Goal: Navigation & Orientation: Go to known website

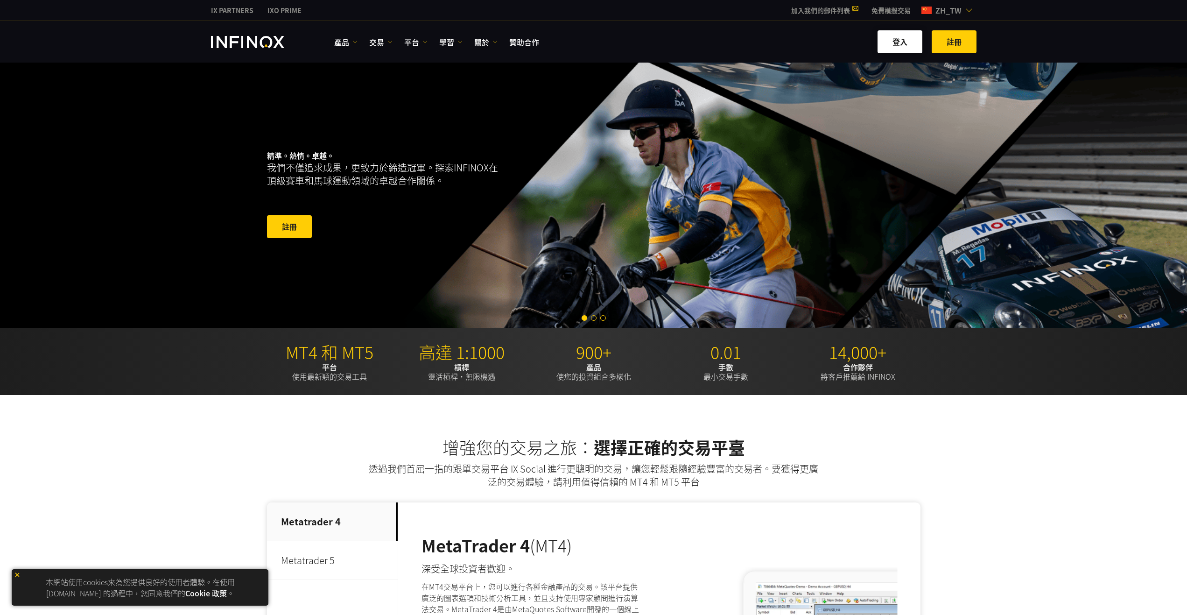
click at [903, 37] on link "登入" at bounding box center [899, 41] width 45 height 23
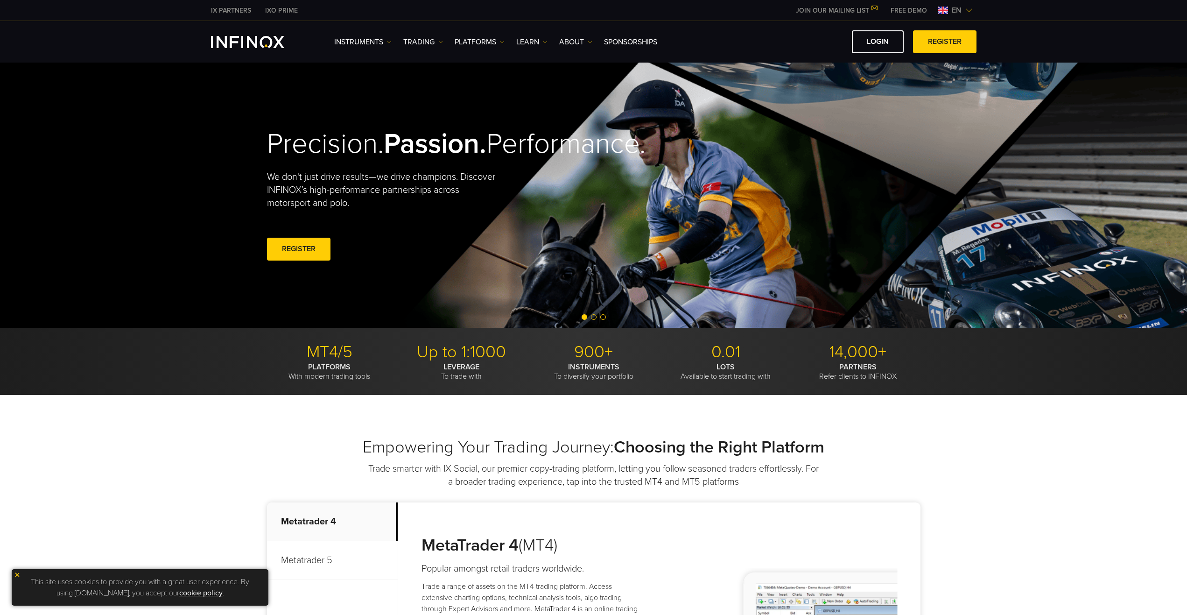
click at [958, 11] on span "en" at bounding box center [956, 10] width 17 height 11
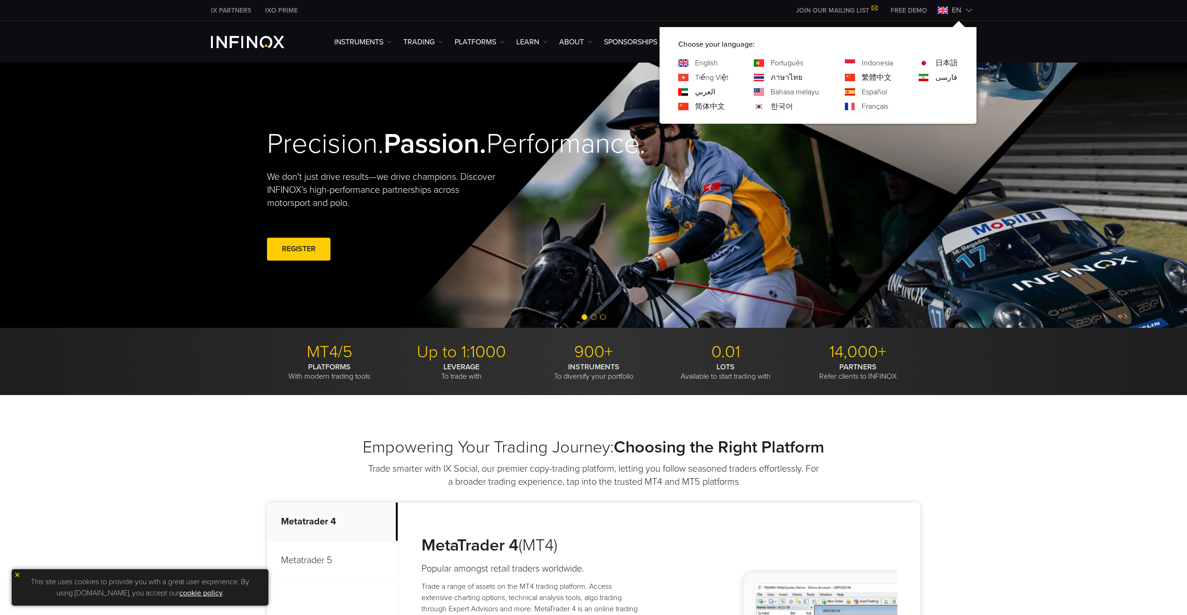
click at [710, 106] on link "简体中文" at bounding box center [710, 106] width 30 height 11
